Goal: Task Accomplishment & Management: Use online tool/utility

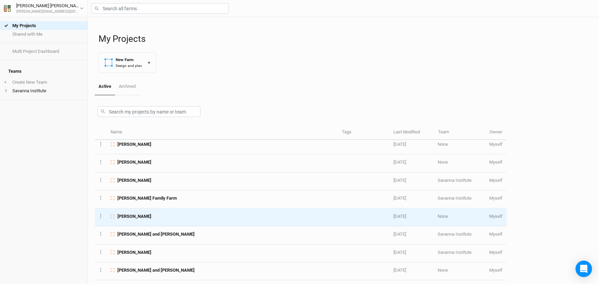
scroll to position [125, 0]
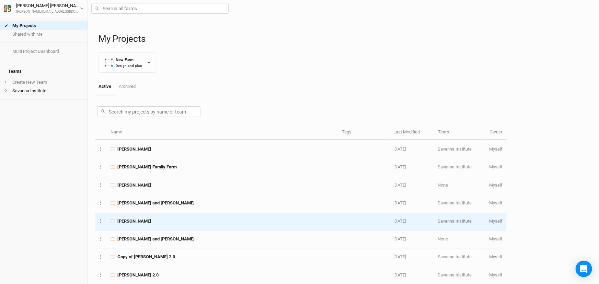
click at [229, 224] on div "[PERSON_NAME]" at bounding box center [222, 221] width 223 height 6
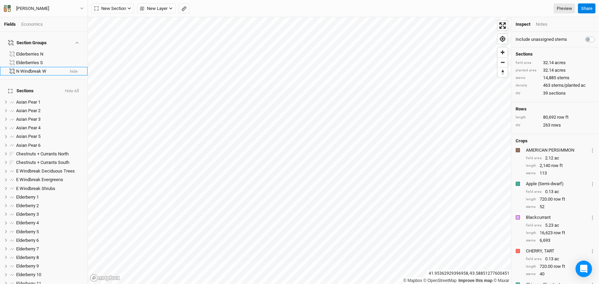
click at [20, 72] on div "N Windbreak W" at bounding box center [40, 71] width 48 height 5
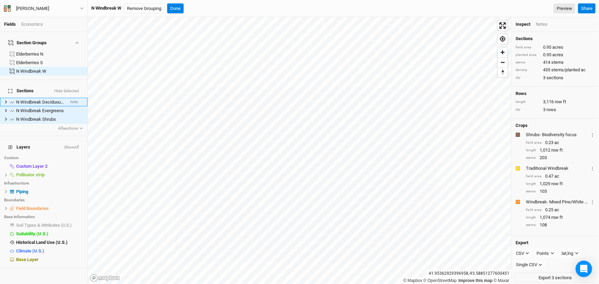
click at [7, 103] on icon at bounding box center [6, 102] width 4 height 4
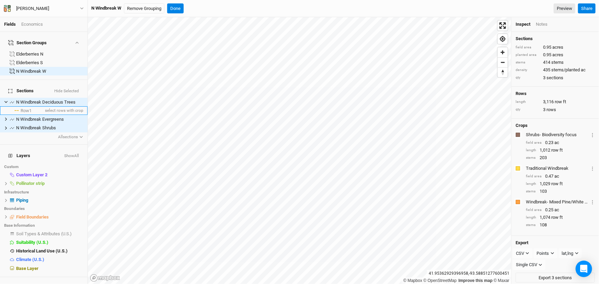
click at [28, 112] on span "Row 1" at bounding box center [26, 110] width 11 height 5
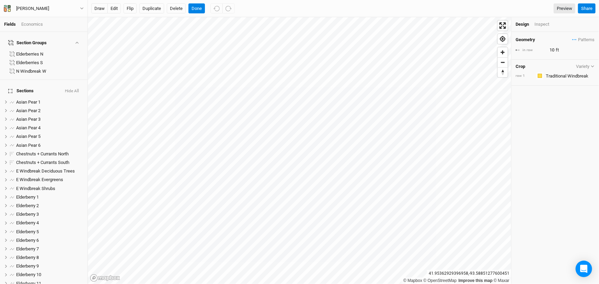
scroll to position [200, 0]
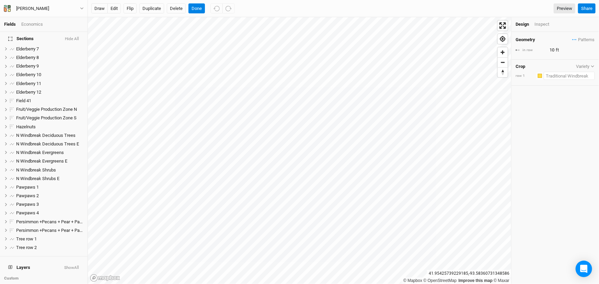
click at [572, 80] on input "text" at bounding box center [569, 76] width 51 height 8
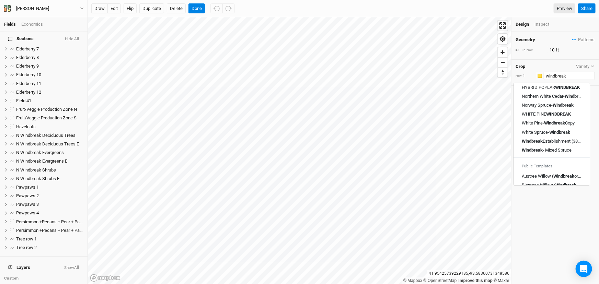
scroll to position [87, 0]
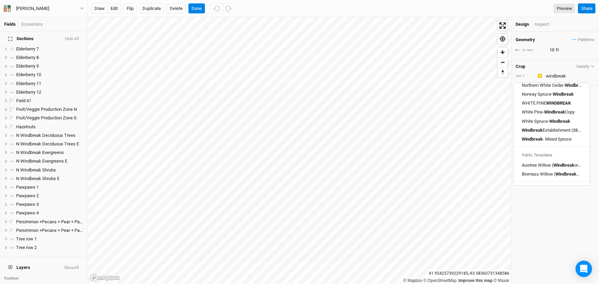
type input "Traditional Windbreak"
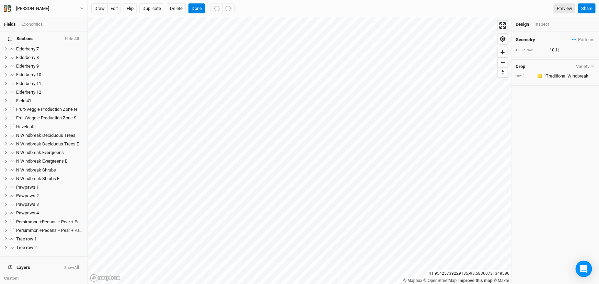
drag, startPoint x: 566, startPoint y: 223, endPoint x: 565, endPoint y: 219, distance: 3.8
click at [566, 222] on div "Geometry Patterns ＋ New in-row pattern in row 10 ft Crop Variety row 1 Colors B…" at bounding box center [555, 158] width 88 height 252
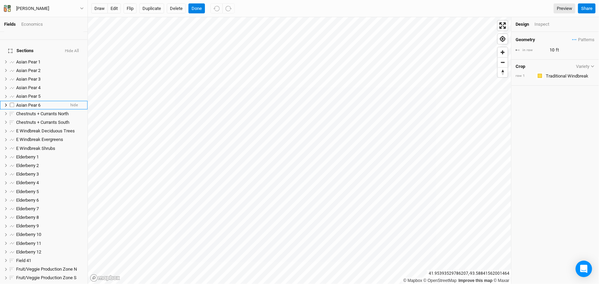
scroll to position [0, 0]
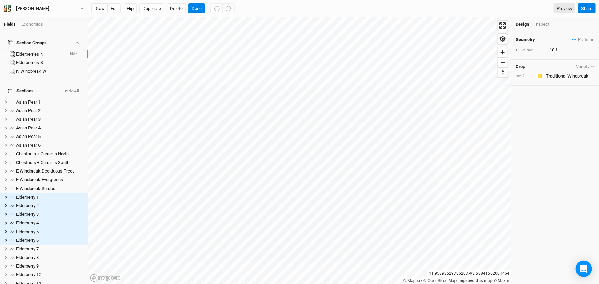
click at [38, 54] on div "Elderberries N" at bounding box center [40, 53] width 48 height 5
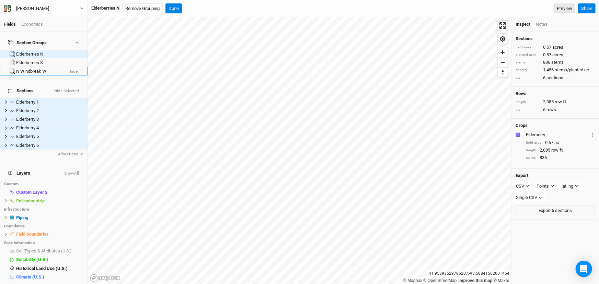
click at [26, 73] on div "N Windbreak W" at bounding box center [40, 71] width 48 height 5
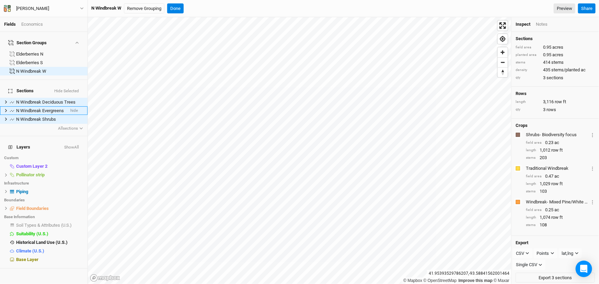
click at [8, 112] on icon at bounding box center [6, 111] width 4 height 4
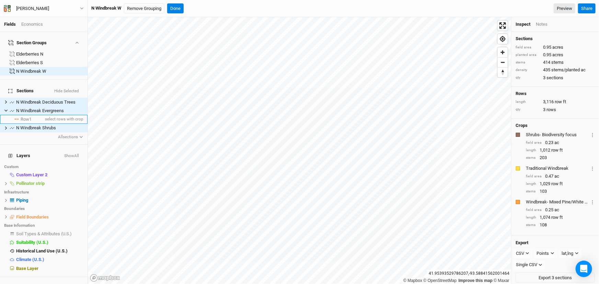
click at [32, 121] on span "Row 1" at bounding box center [26, 119] width 11 height 5
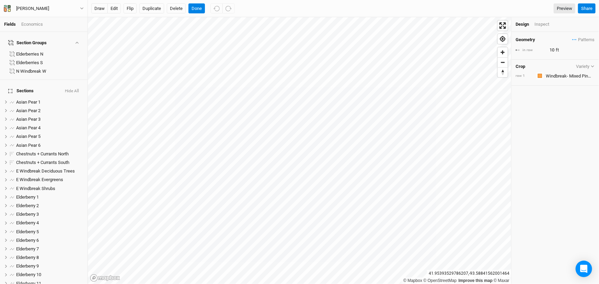
scroll to position [219, 0]
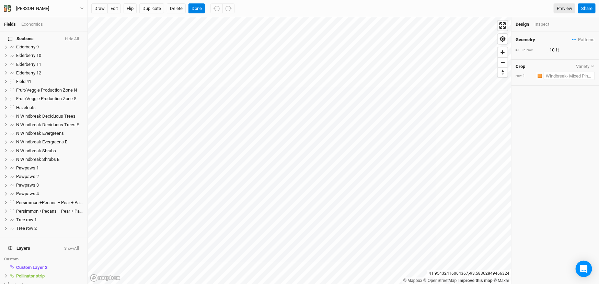
click at [556, 80] on input "text" at bounding box center [569, 76] width 51 height 8
type input "Windbreak- Mixed Pine/White Cedar"
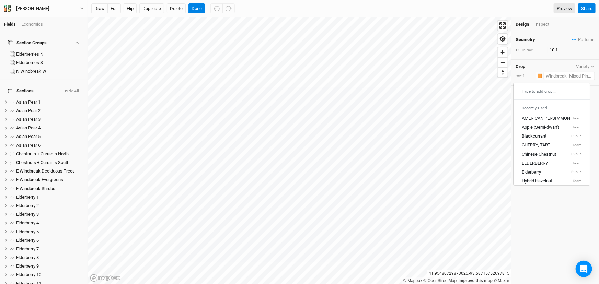
scroll to position [0, 0]
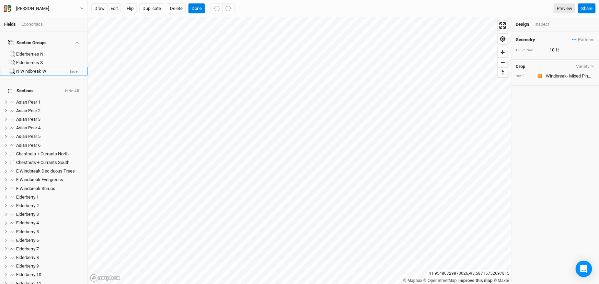
click at [21, 72] on div "N Windbreak W" at bounding box center [40, 71] width 48 height 5
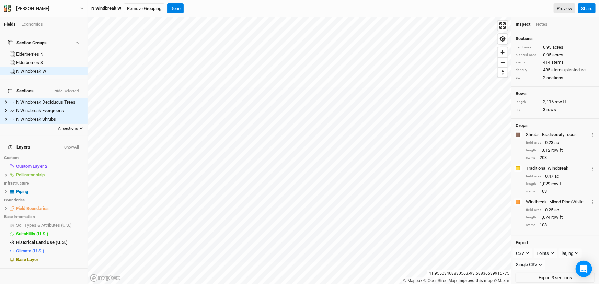
click at [62, 131] on button "All sections" at bounding box center [71, 128] width 26 height 7
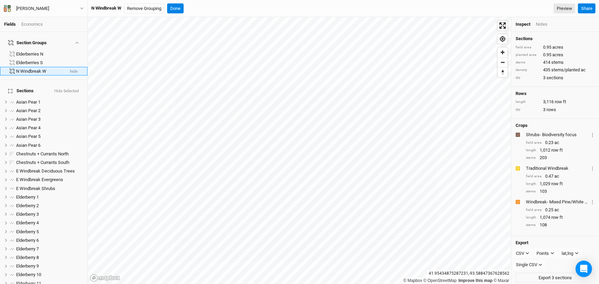
click at [24, 73] on div "N Windbreak W" at bounding box center [40, 71] width 48 height 5
click at [42, 73] on div "N Windbreak W" at bounding box center [40, 71] width 48 height 5
click at [9, 76] on li "N Windbreak W hide" at bounding box center [44, 71] width 88 height 9
click at [5, 74] on li "N Windbreak W hide" at bounding box center [44, 71] width 88 height 9
click at [34, 73] on div "N Windbreak W" at bounding box center [40, 71] width 48 height 5
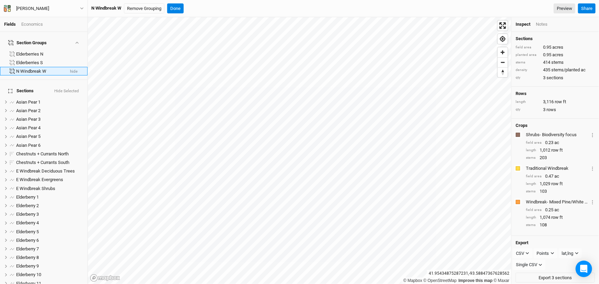
click at [34, 73] on div "N Windbreak W" at bounding box center [40, 71] width 48 height 5
click at [28, 74] on div "N Windbreak W" at bounding box center [40, 71] width 48 height 5
click at [48, 182] on span "E Windbreak Evergreens" at bounding box center [39, 179] width 47 height 5
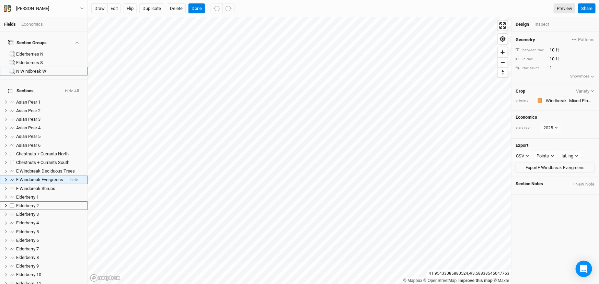
scroll to position [30, 0]
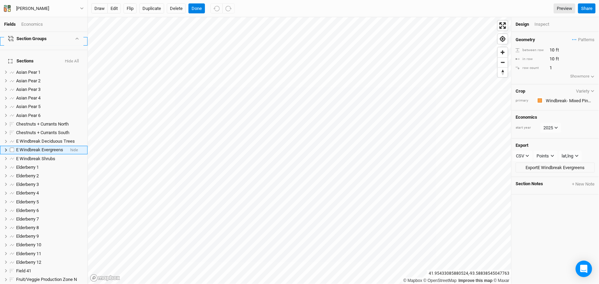
click at [6, 152] on icon at bounding box center [6, 150] width 4 height 4
click at [34, 163] on li "Row 1 select rows with crop" at bounding box center [44, 158] width 88 height 9
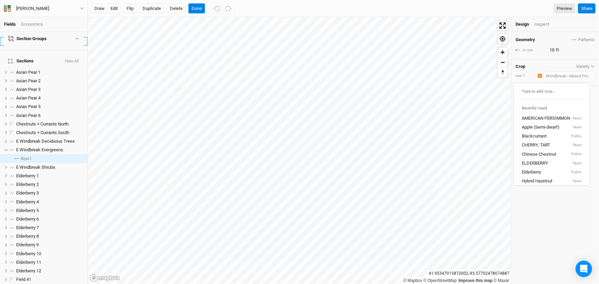
click at [554, 80] on input "text" at bounding box center [569, 76] width 51 height 8
type input "Windbreak- Mixed Pine/White Cedar"
click at [552, 242] on div "Geometry Patterns ＋ New in-row pattern in row 10 ft Crop Variety row 1 Colors B…" at bounding box center [555, 158] width 88 height 252
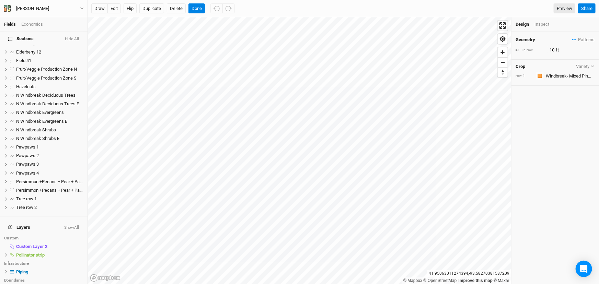
scroll to position [311, 0]
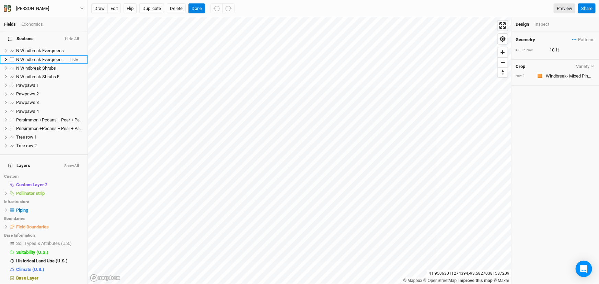
click at [54, 62] on span "N Windbreak Evergreens E" at bounding box center [41, 59] width 51 height 5
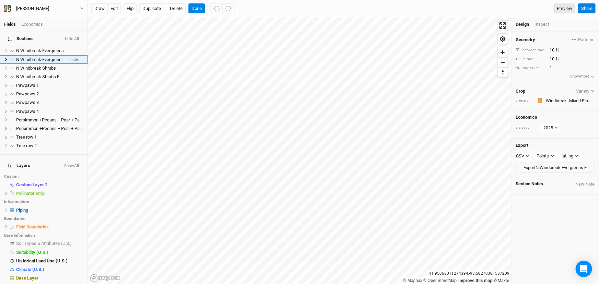
scroll to position [238, 0]
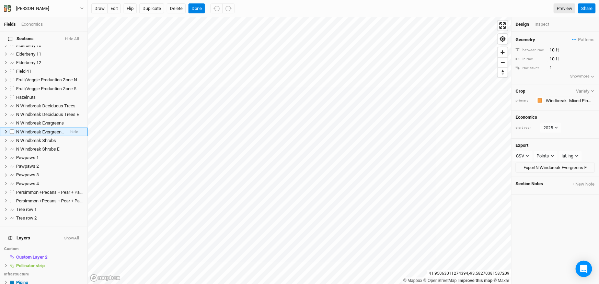
click at [7, 134] on icon at bounding box center [6, 132] width 4 height 4
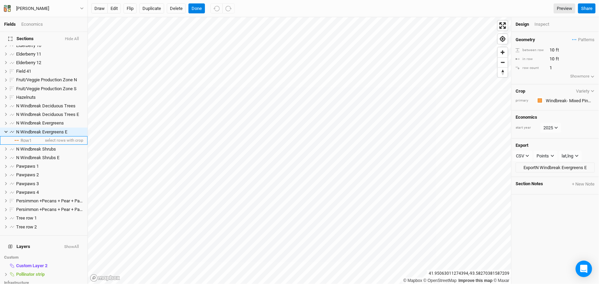
click at [28, 143] on span "Row 1" at bounding box center [26, 140] width 11 height 5
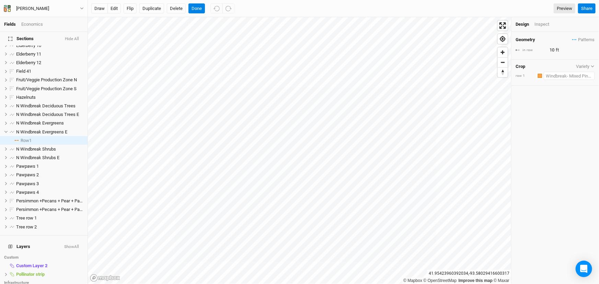
click at [563, 80] on input "text" at bounding box center [569, 76] width 51 height 8
type input "Windbreak- Mixed Pine/White Cedar"
